Goal: Find specific page/section: Find specific page/section

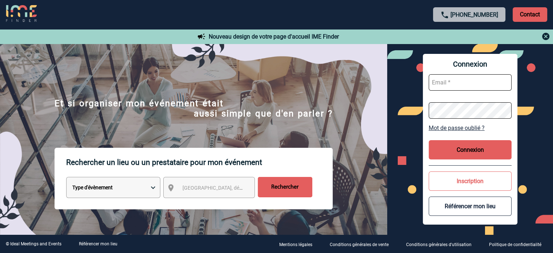
type input "smiladinovic@ime-groupe.com"
click at [474, 153] on button "Connexion" at bounding box center [469, 149] width 83 height 19
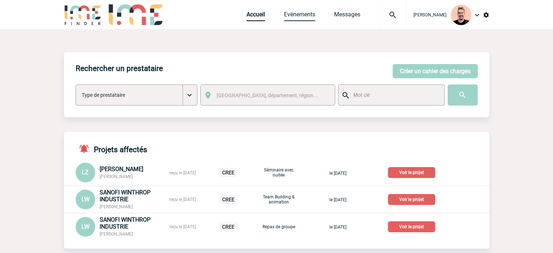
click at [293, 19] on link "Evénements" at bounding box center [299, 16] width 31 height 10
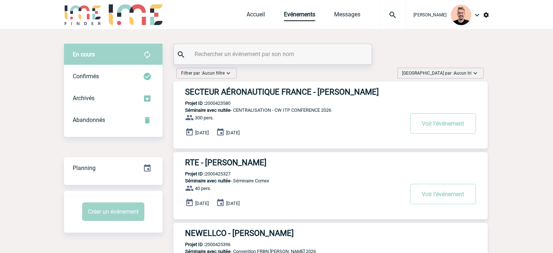
click at [464, 71] on span "Aucun tri" at bounding box center [463, 73] width 18 height 5
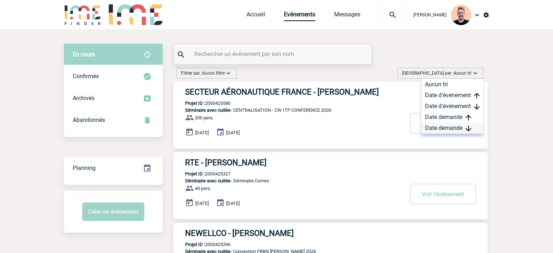
click at [434, 126] on div "Date demande" at bounding box center [452, 127] width 62 height 11
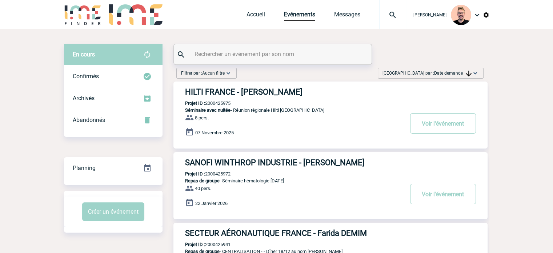
click at [226, 93] on h3 "HILTI FRANCE - Lionel ZAIN" at bounding box center [294, 91] width 218 height 9
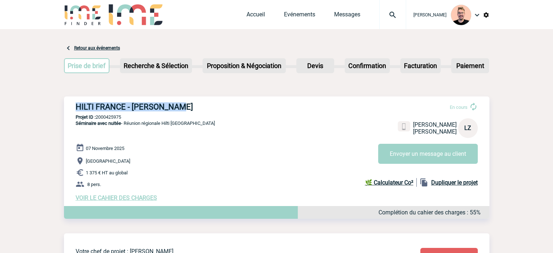
drag, startPoint x: 173, startPoint y: 106, endPoint x: 70, endPoint y: 104, distance: 103.2
click at [70, 104] on div "HILTI FRANCE - [PERSON_NAME] En cours [PERSON_NAME] FRANCE LZ Envoyer un messag…" at bounding box center [276, 151] width 425 height 110
copy h3 "HILTI FRANCE - [PERSON_NAME]"
click at [111, 120] on p "Projet ID : 2000425975" at bounding box center [276, 116] width 425 height 5
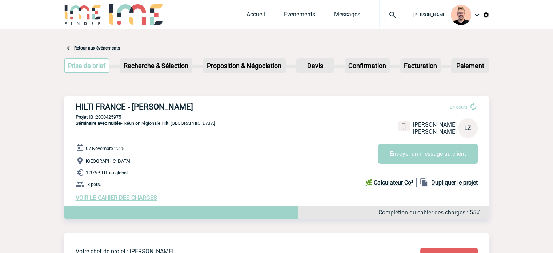
copy p "2000425975"
